Goal: Task Accomplishment & Management: Manage account settings

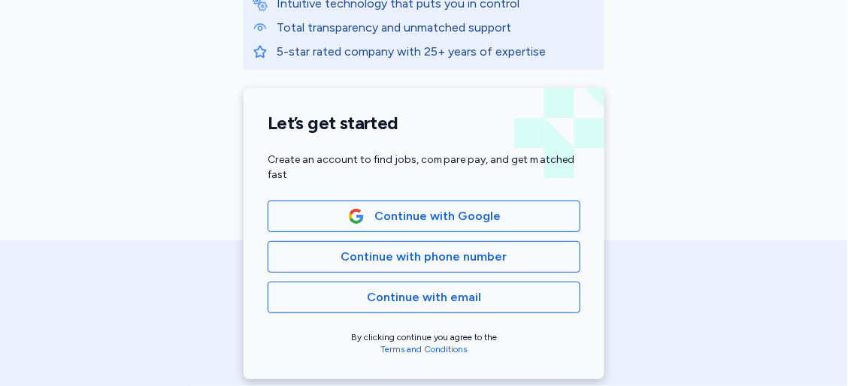
scroll to position [278, 0]
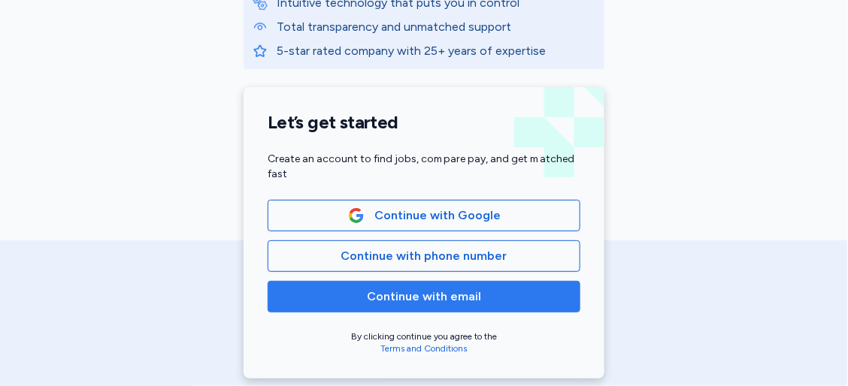
click at [496, 296] on span "Continue with email" at bounding box center [423, 297] width 287 height 18
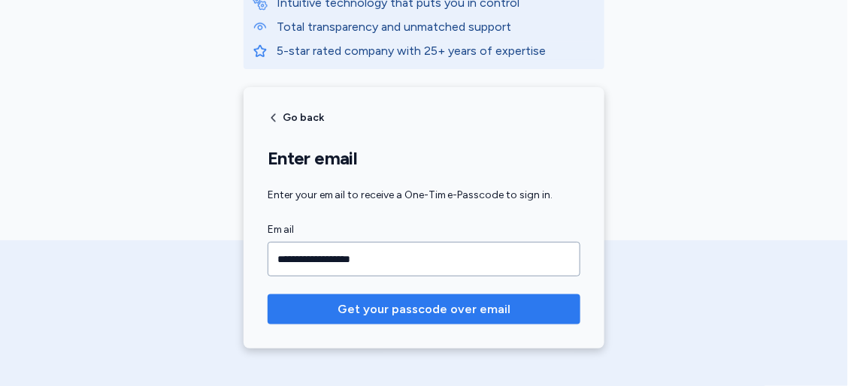
type input "**********"
click at [480, 309] on span "Get your passcode over email" at bounding box center [423, 310] width 173 height 18
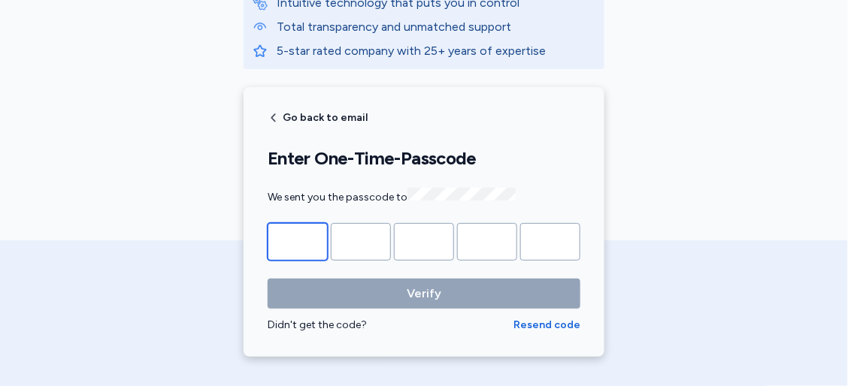
type input "*"
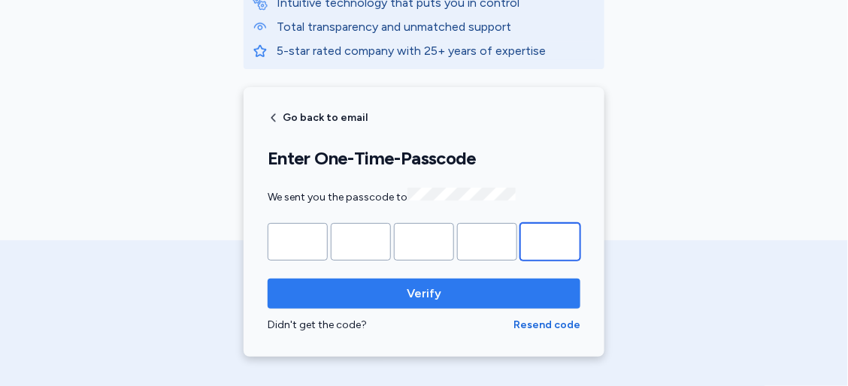
type input "*"
click at [426, 295] on span "Verify" at bounding box center [424, 294] width 35 height 18
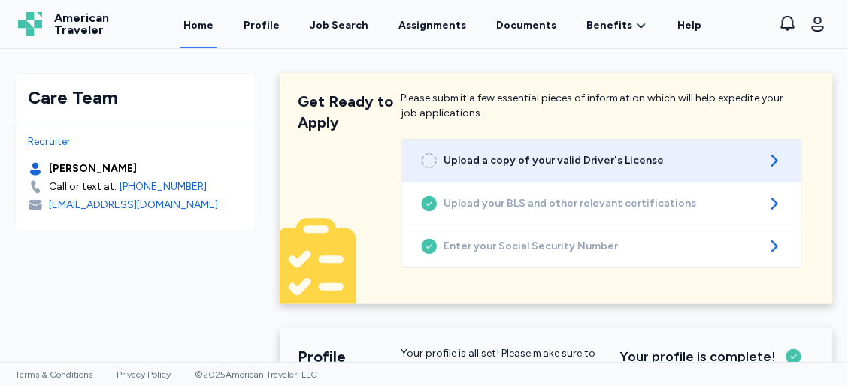
click at [765, 164] on icon at bounding box center [774, 161] width 18 height 18
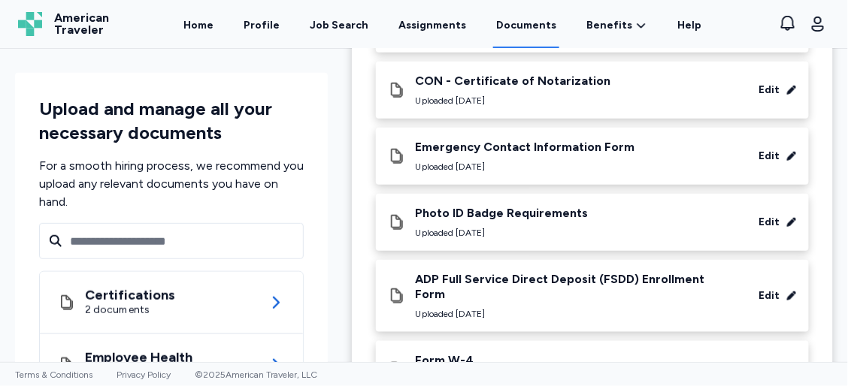
scroll to position [278, 0]
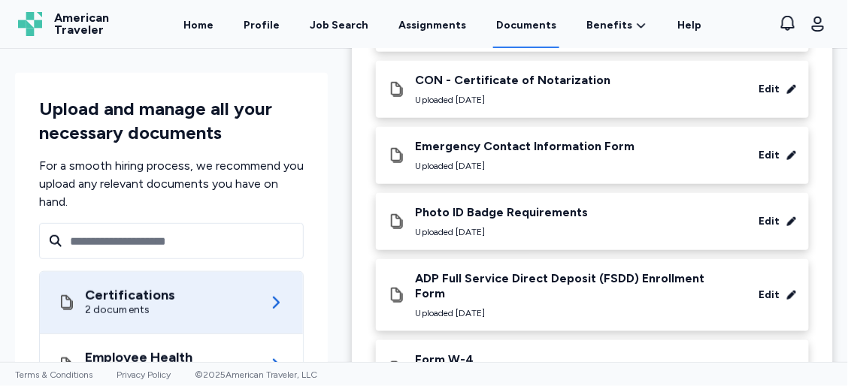
click at [267, 297] on icon at bounding box center [276, 303] width 18 height 18
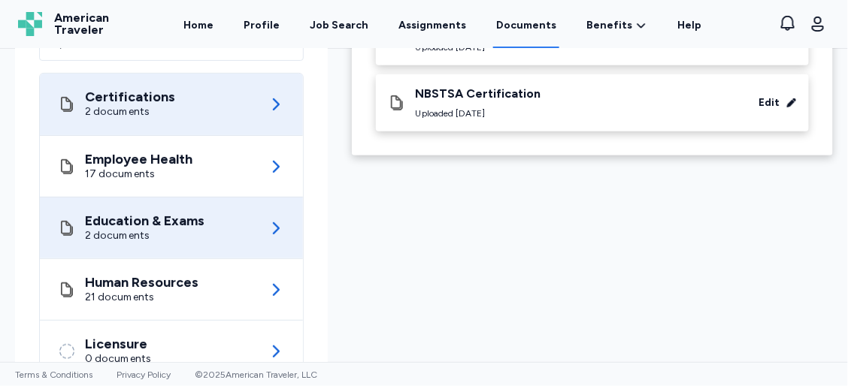
scroll to position [198, 0]
click at [269, 282] on icon at bounding box center [276, 291] width 18 height 18
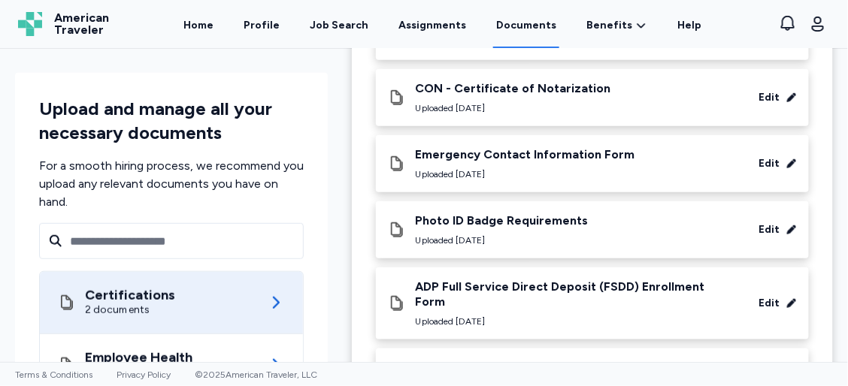
scroll to position [271, 0]
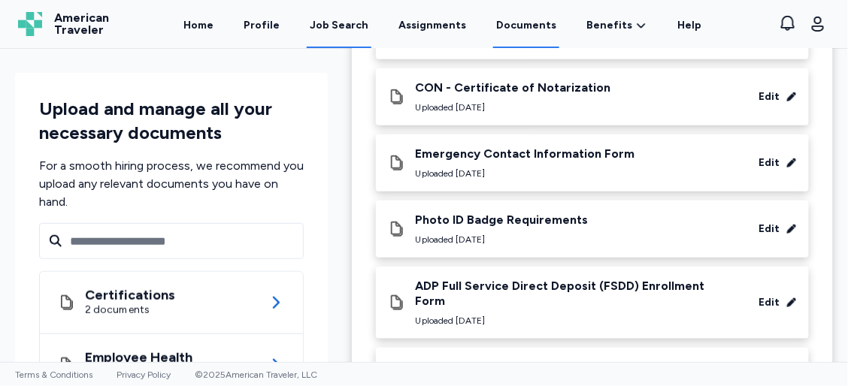
click at [347, 24] on div "Job Search" at bounding box center [339, 25] width 59 height 15
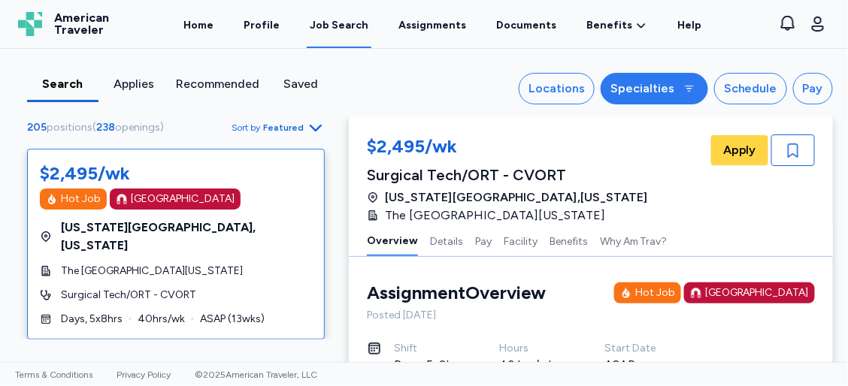
click at [676, 87] on button "Specialties" at bounding box center [654, 89] width 107 height 32
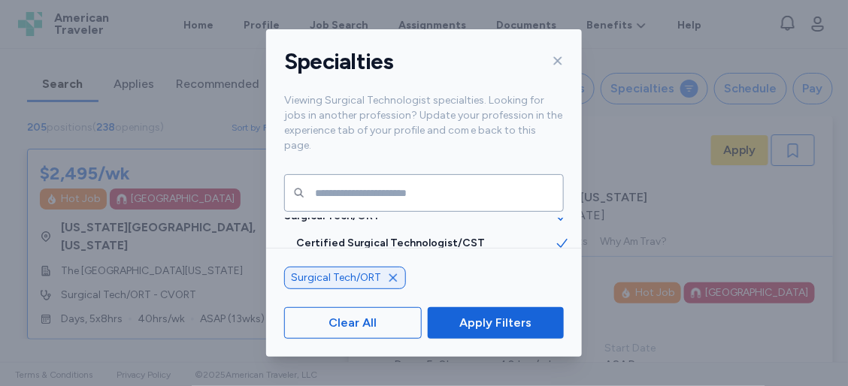
scroll to position [29, 0]
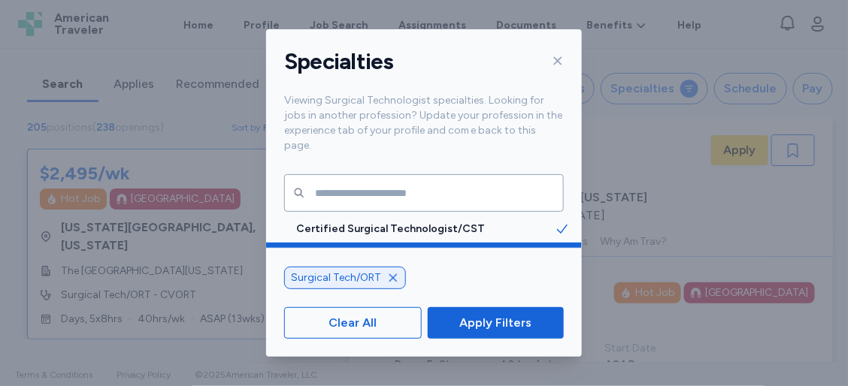
click at [555, 249] on icon at bounding box center [562, 256] width 15 height 15
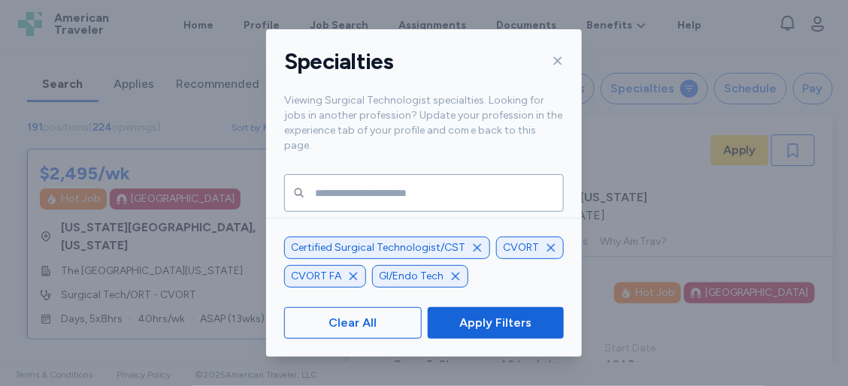
click at [547, 244] on icon "button" at bounding box center [551, 248] width 8 height 8
click at [454, 265] on div "GI/Endo Tech" at bounding box center [420, 276] width 96 height 23
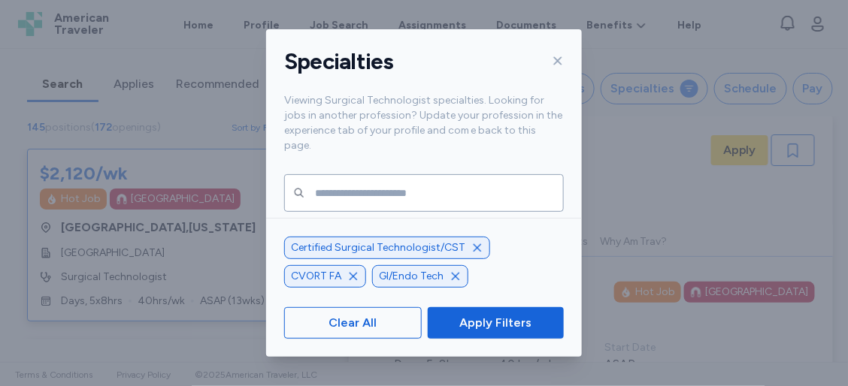
click at [350, 271] on icon "button" at bounding box center [353, 277] width 12 height 12
click at [367, 281] on icon "button" at bounding box center [368, 278] width 12 height 12
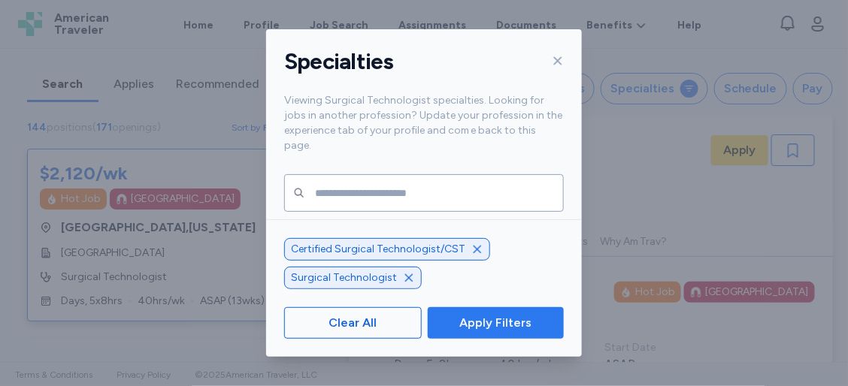
click at [481, 322] on span "Apply Filters" at bounding box center [495, 323] width 72 height 18
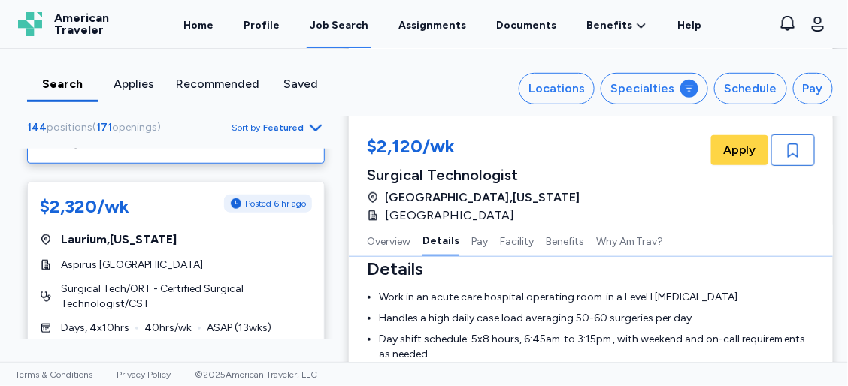
scroll to position [1920, 0]
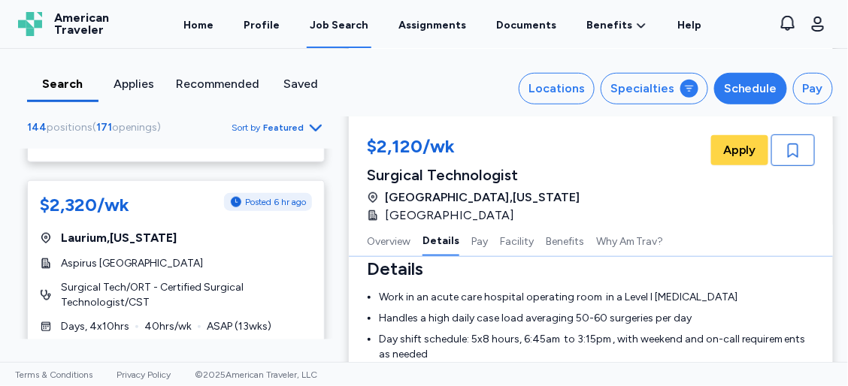
click at [740, 100] on button "Schedule" at bounding box center [750, 89] width 73 height 32
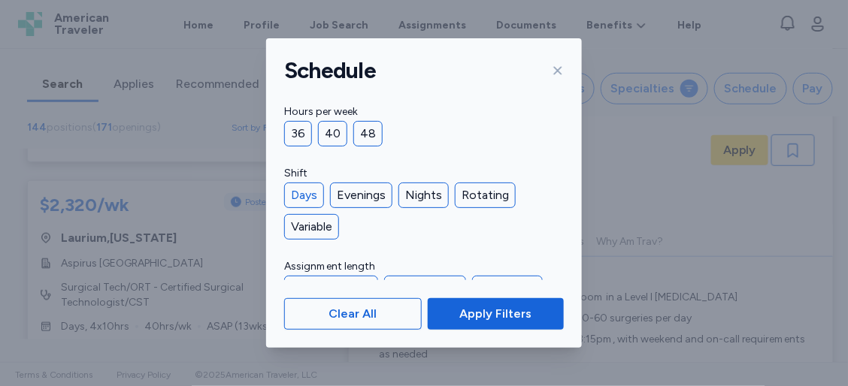
click at [308, 195] on div "Days" at bounding box center [304, 196] width 40 height 26
click at [295, 128] on div "36" at bounding box center [298, 134] width 28 height 26
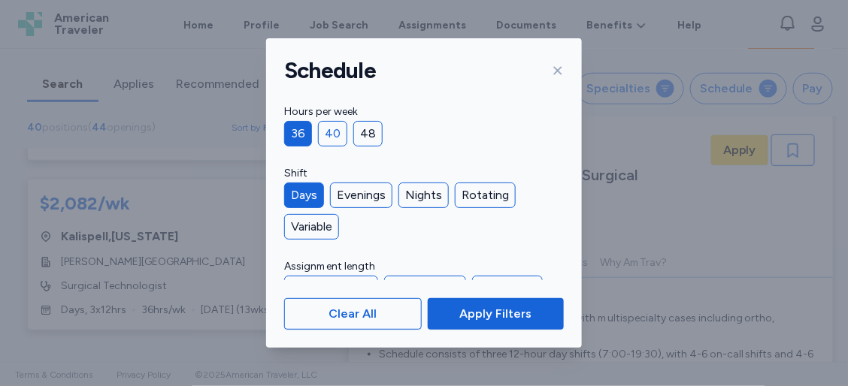
scroll to position [22, 0]
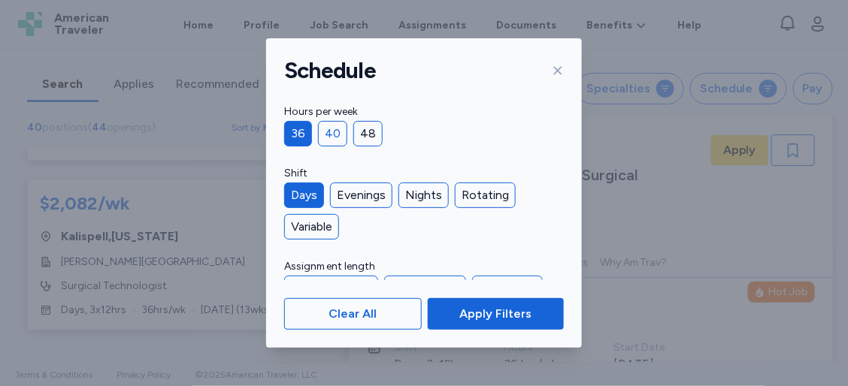
click at [324, 126] on div "40" at bounding box center [332, 134] width 29 height 26
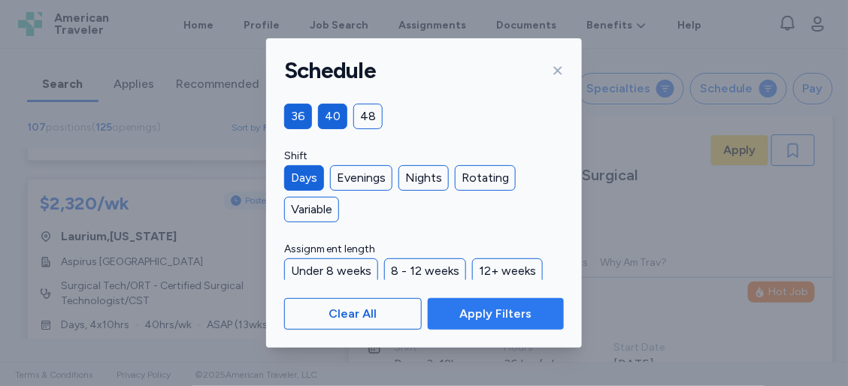
click at [456, 314] on span "Apply Filters" at bounding box center [496, 314] width 112 height 18
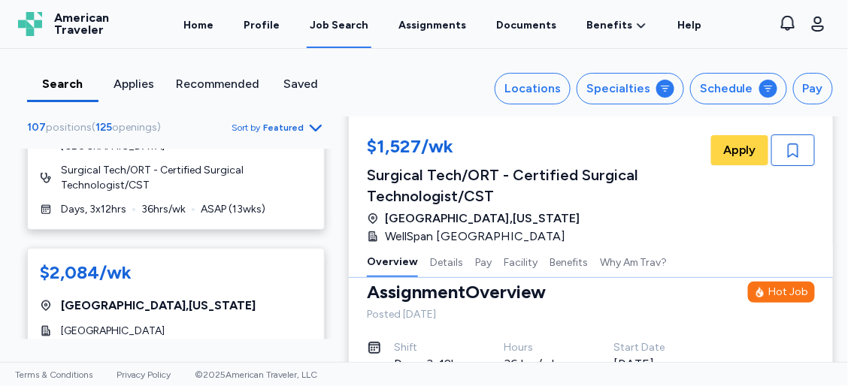
scroll to position [3431, 0]
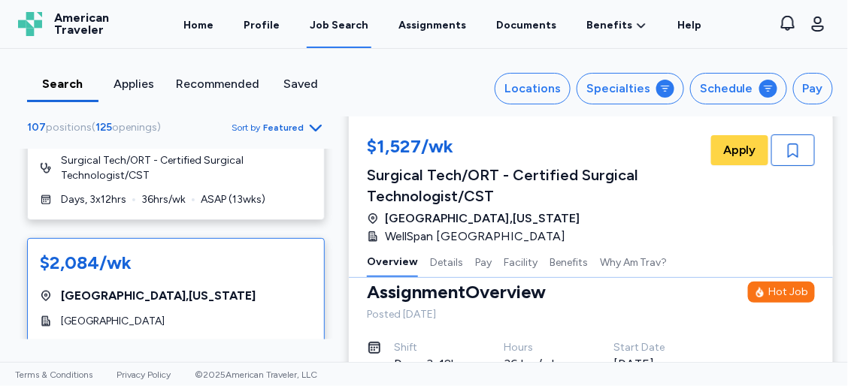
click at [270, 238] on div "$2,084/wk [GEOGRAPHIC_DATA] , [US_STATE] Mid Coast Hospital Surgical Tech/ORT -…" at bounding box center [176, 321] width 298 height 167
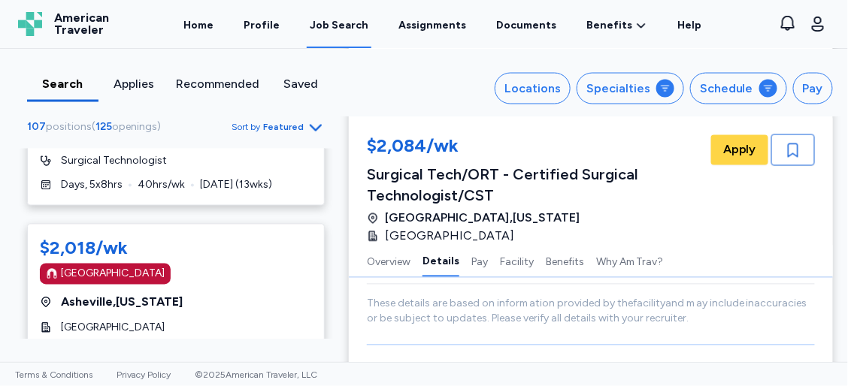
scroll to position [4363, 0]
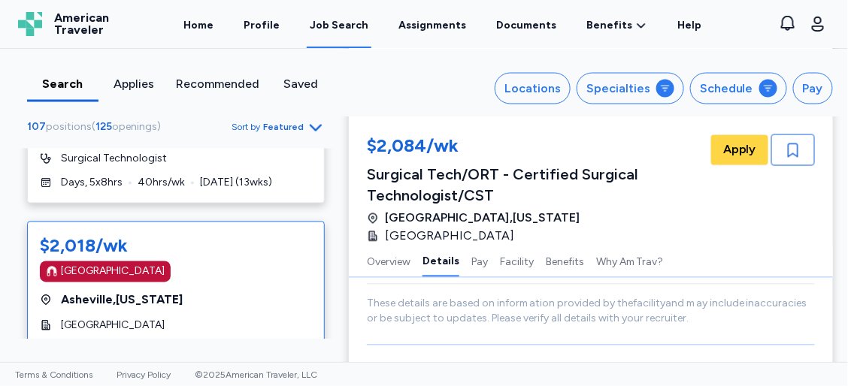
click at [129, 265] on div "[GEOGRAPHIC_DATA]" at bounding box center [113, 272] width 104 height 15
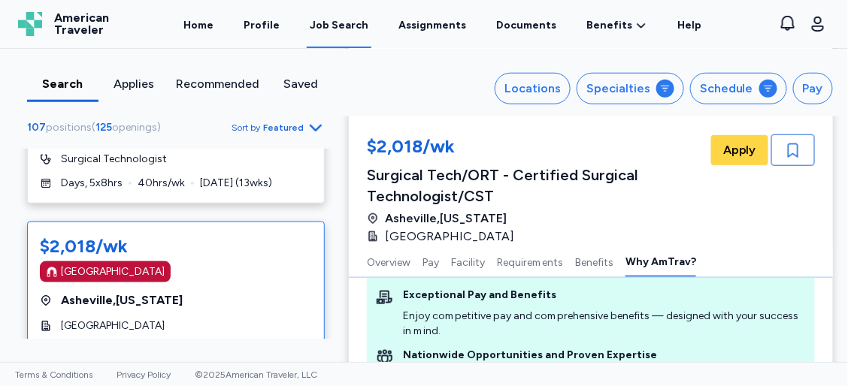
scroll to position [1920, 0]
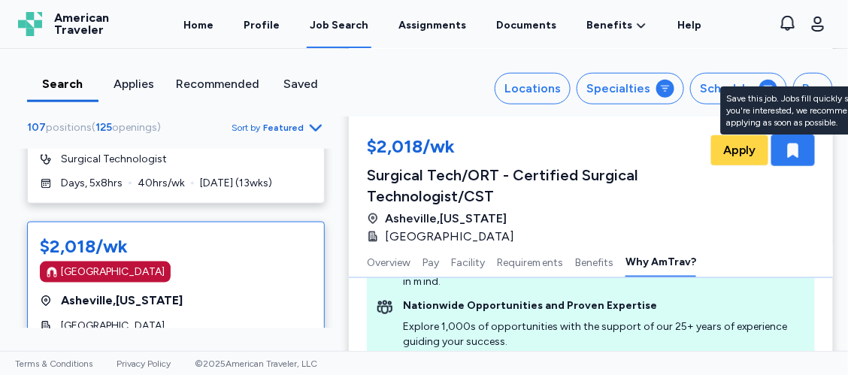
click at [790, 152] on icon "button" at bounding box center [793, 151] width 11 height 14
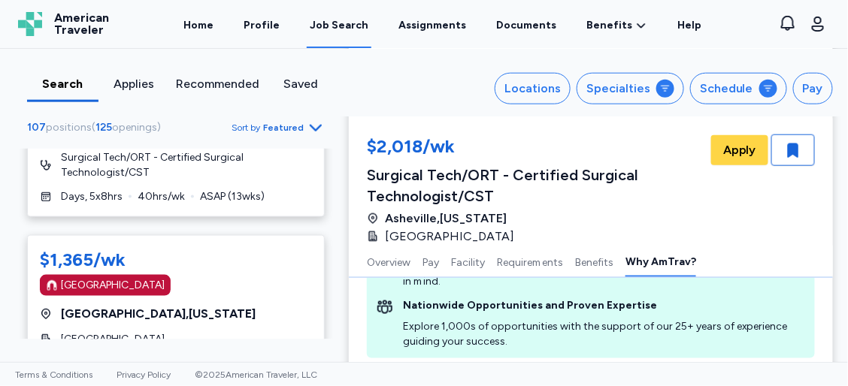
scroll to position [1950, 0]
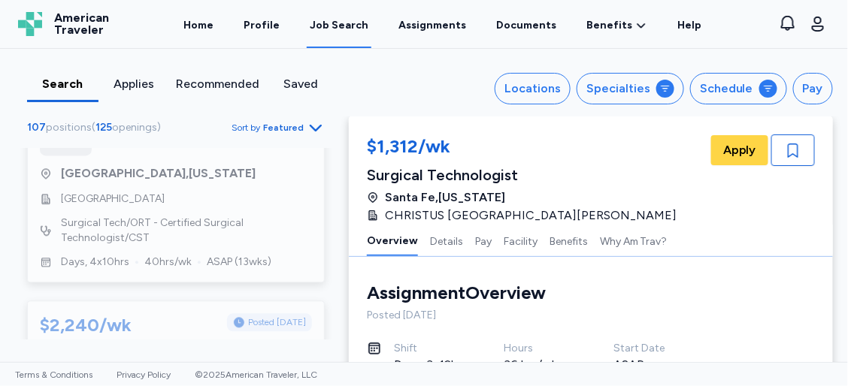
scroll to position [3846, 0]
click at [270, 23] on link "Profile" at bounding box center [262, 25] width 42 height 47
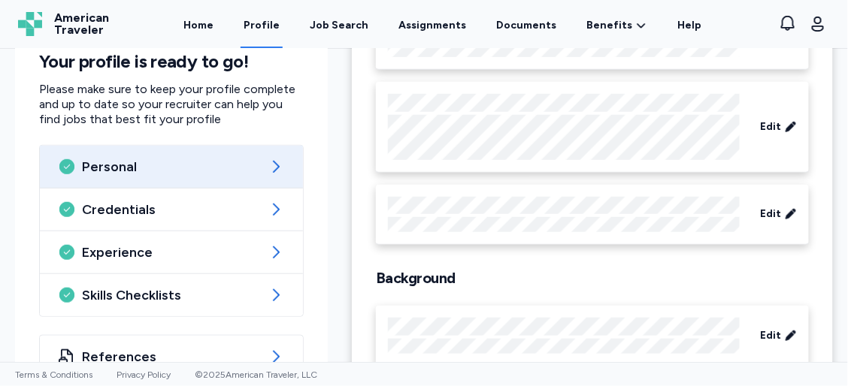
scroll to position [266, 0]
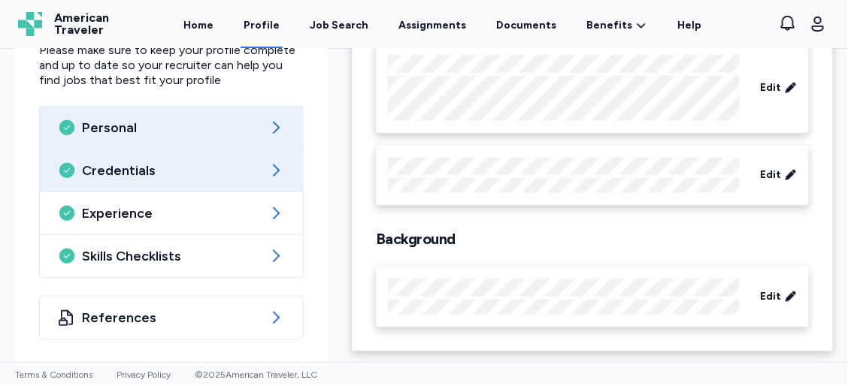
click at [268, 168] on icon at bounding box center [276, 171] width 18 height 18
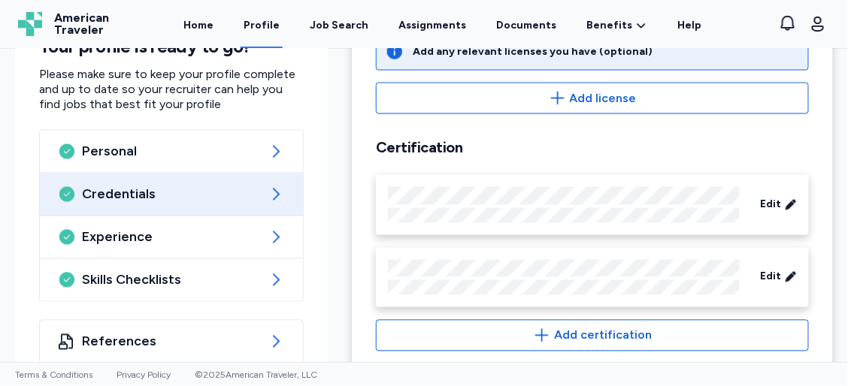
scroll to position [637, 0]
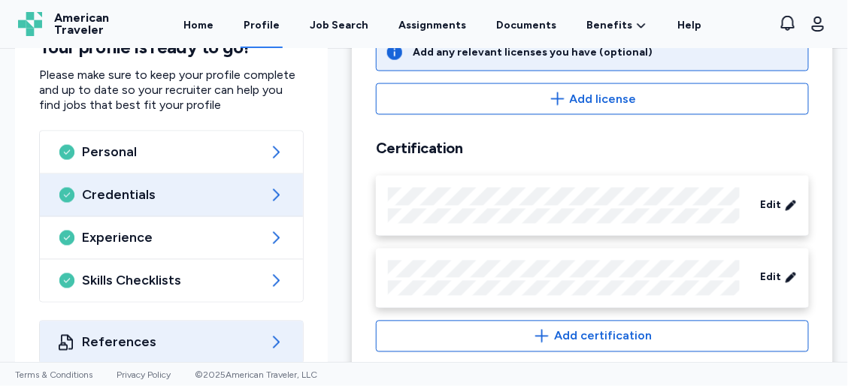
click at [274, 337] on icon at bounding box center [276, 343] width 18 height 18
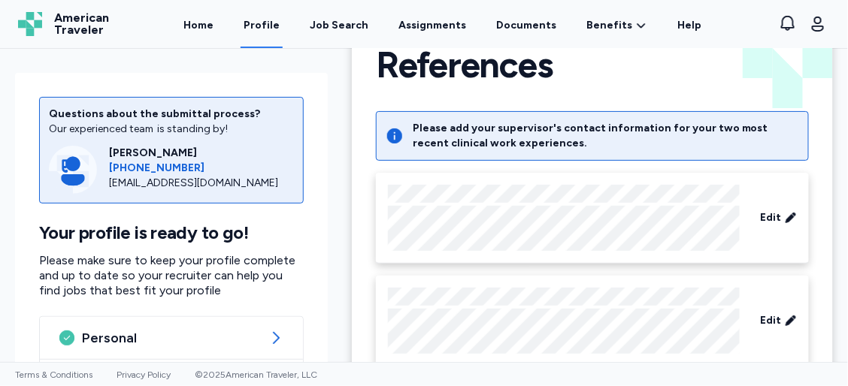
scroll to position [38, 0]
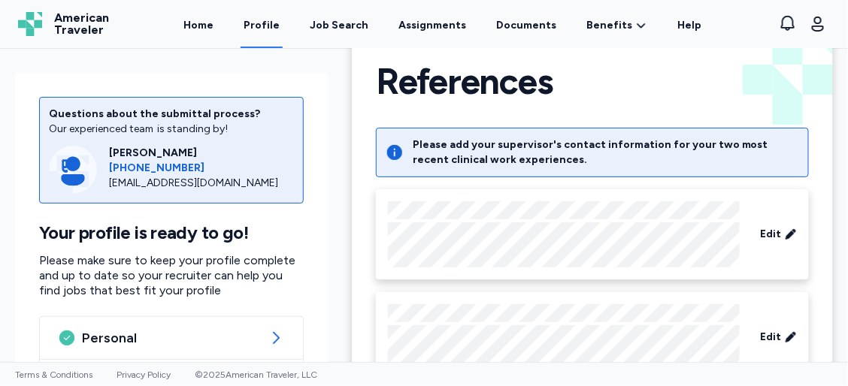
click at [389, 153] on icon at bounding box center [394, 152] width 15 height 15
click at [509, 157] on div "Please add your supervisor's contact information for your two most recent clini…" at bounding box center [606, 153] width 386 height 30
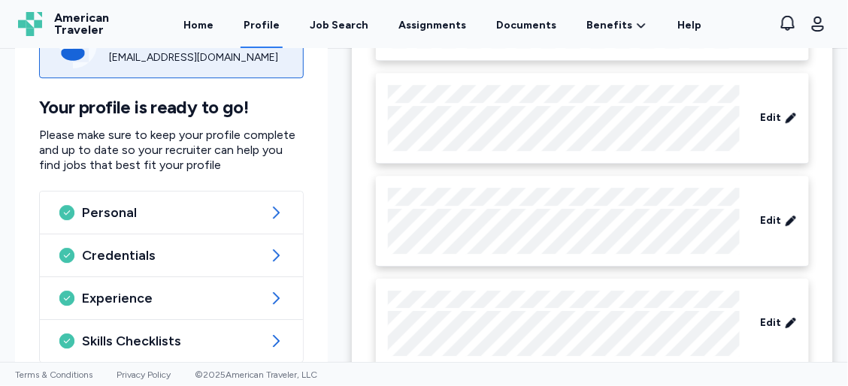
scroll to position [1208, 0]
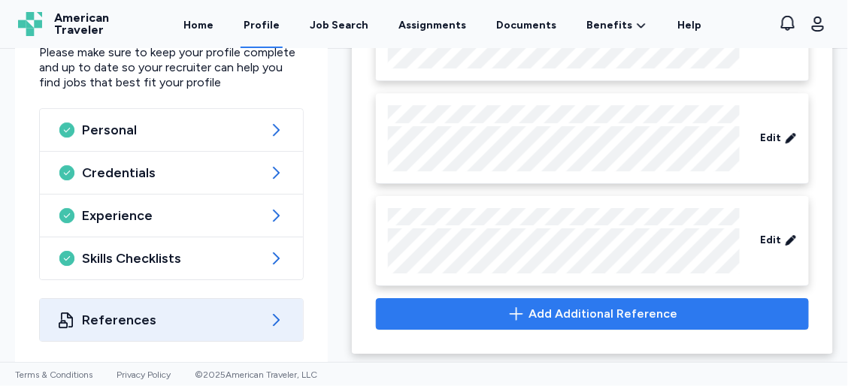
click at [540, 311] on span "Add Additional Reference" at bounding box center [602, 314] width 149 height 18
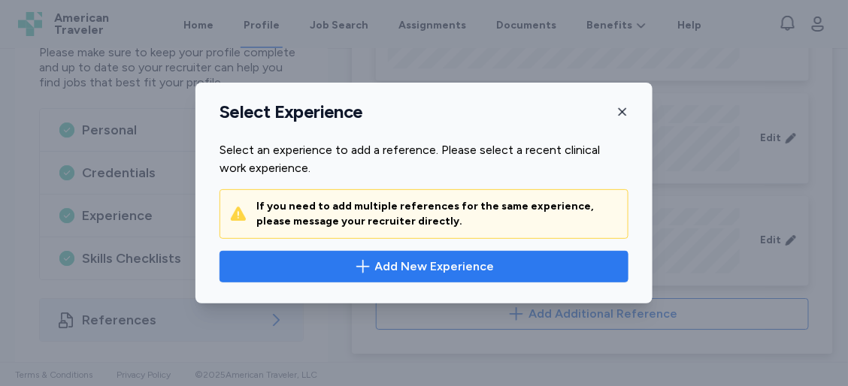
click at [507, 273] on span "Add New Experience" at bounding box center [423, 267] width 383 height 18
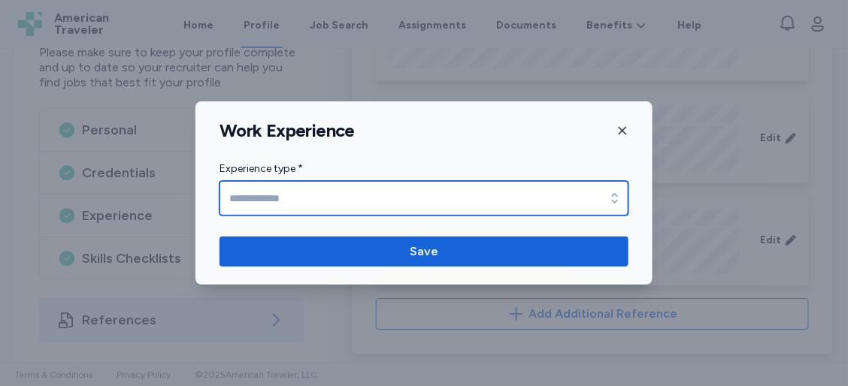
click at [618, 201] on icon "button" at bounding box center [614, 198] width 15 height 15
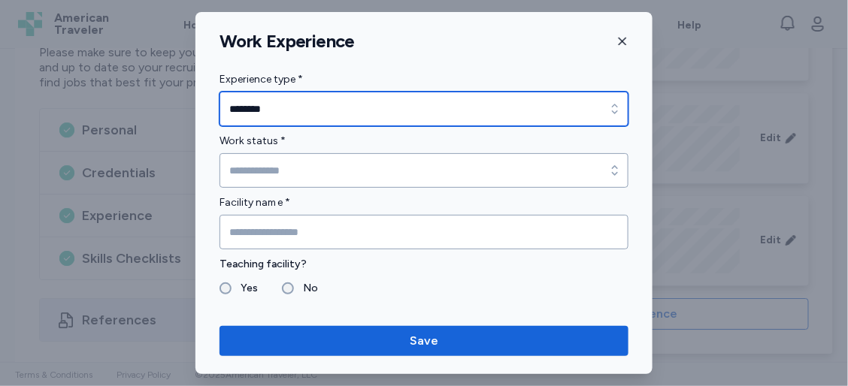
type input "********"
